Goal: Use online tool/utility: Utilize a website feature to perform a specific function

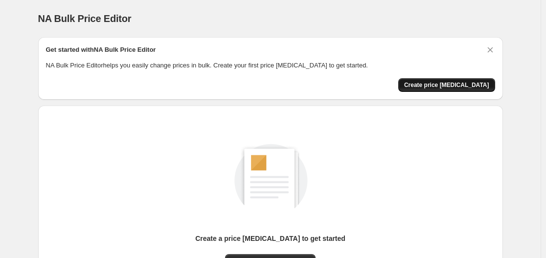
click at [458, 85] on span "Create price [MEDICAL_DATA]" at bounding box center [446, 85] width 85 height 8
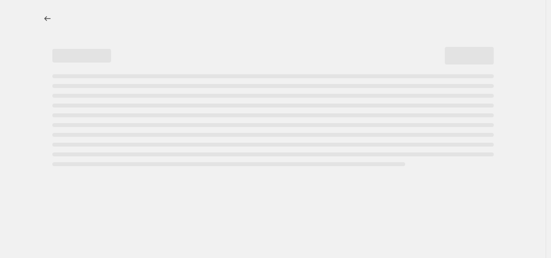
select select "percentage"
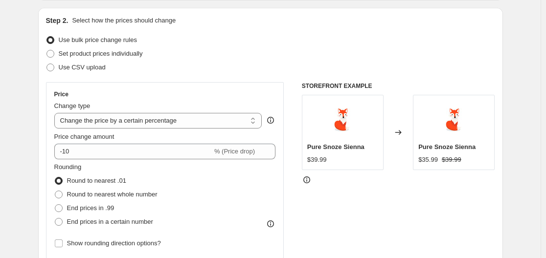
scroll to position [147, 0]
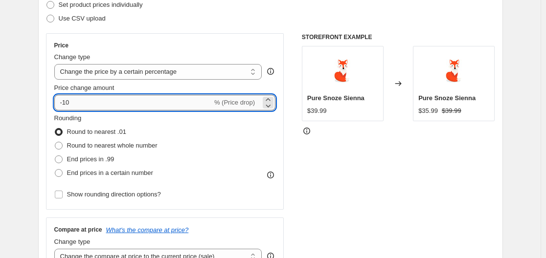
click at [82, 104] on input "-10" at bounding box center [133, 103] width 158 height 16
type input "-1"
type input "-40"
click at [99, 158] on span "End prices in .99" at bounding box center [90, 159] width 47 height 7
click at [55, 156] on input "End prices in .99" at bounding box center [55, 156] width 0 height 0
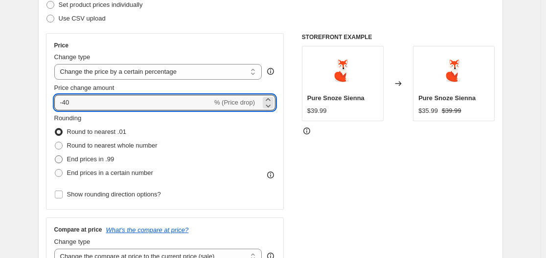
radio input "true"
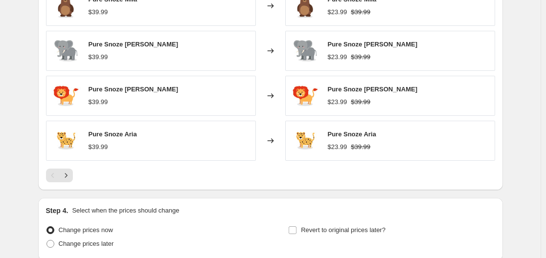
scroll to position [720, 0]
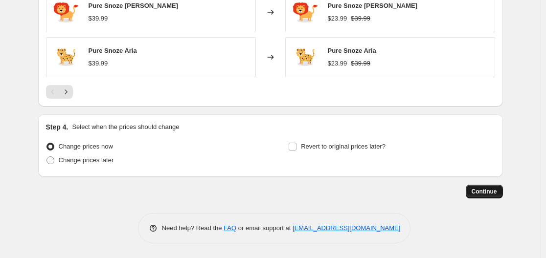
click at [495, 192] on span "Continue" at bounding box center [484, 192] width 25 height 8
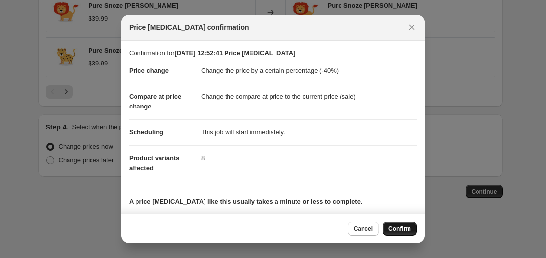
click at [403, 230] on span "Confirm" at bounding box center [400, 229] width 23 height 8
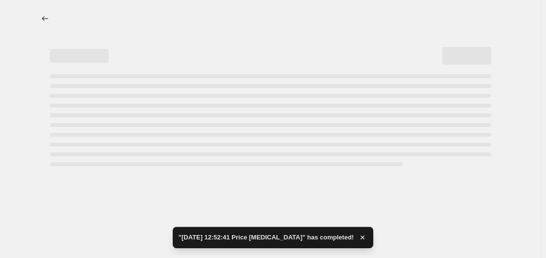
select select "percentage"
